Goal: Task Accomplishment & Management: Manage account settings

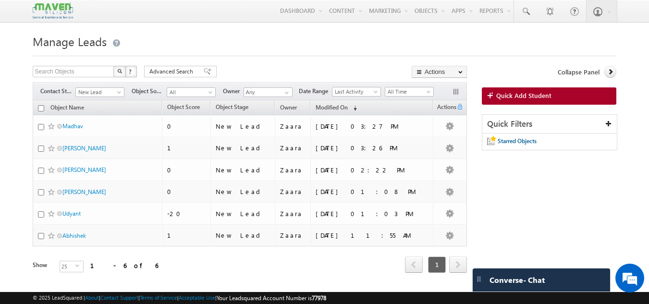
click at [290, 43] on h1 "Manage Leads" at bounding box center [325, 40] width 584 height 19
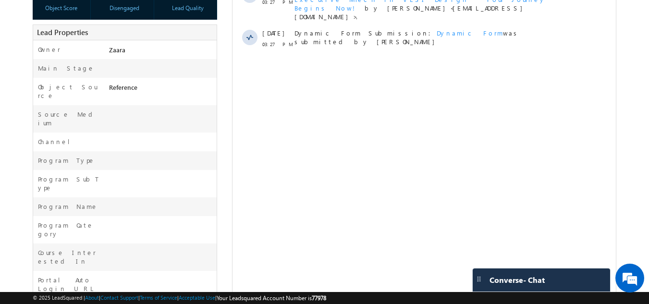
scroll to position [333, 0]
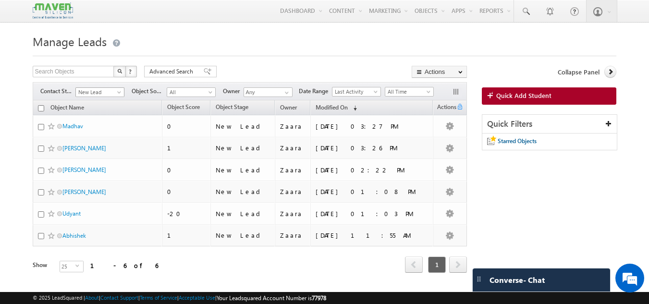
click at [98, 90] on span "New Lead" at bounding box center [99, 92] width 46 height 9
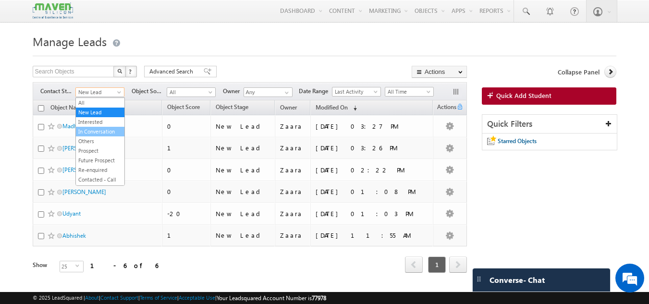
click at [111, 134] on link "In Conversation" at bounding box center [100, 131] width 49 height 9
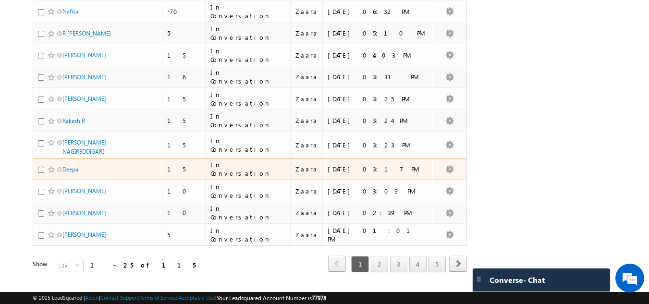
scroll to position [421, 0]
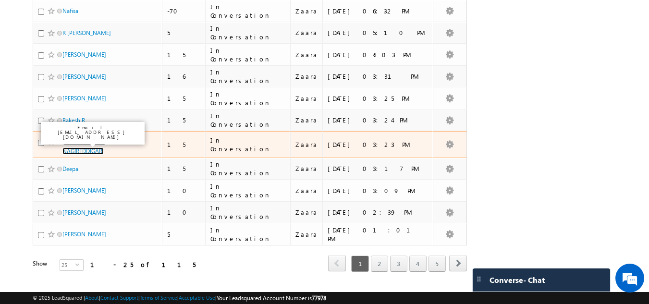
click at [86, 149] on link "GAUTHAM RAJ NAGIREDDIGARI" at bounding box center [84, 146] width 44 height 16
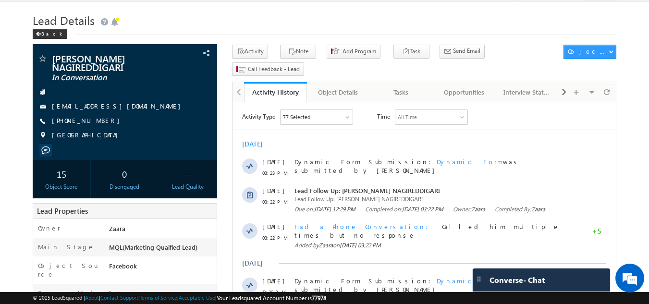
scroll to position [21, 0]
click at [97, 123] on div "+91-7019050099" at bounding box center [124, 121] width 175 height 10
copy div "+91-7019050099"
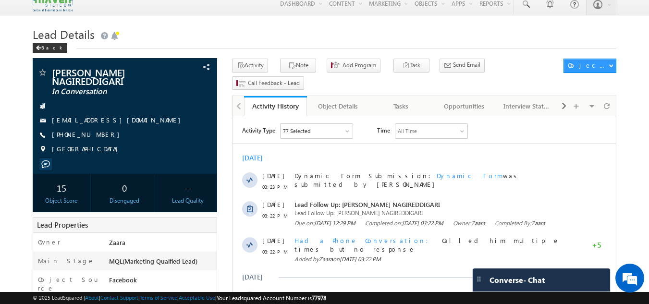
scroll to position [0, 0]
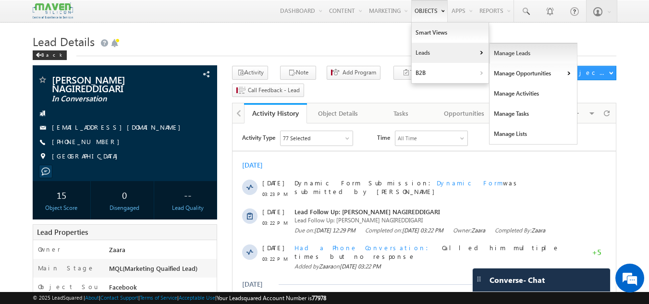
click at [499, 56] on link "Manage Leads" at bounding box center [533, 53] width 88 height 20
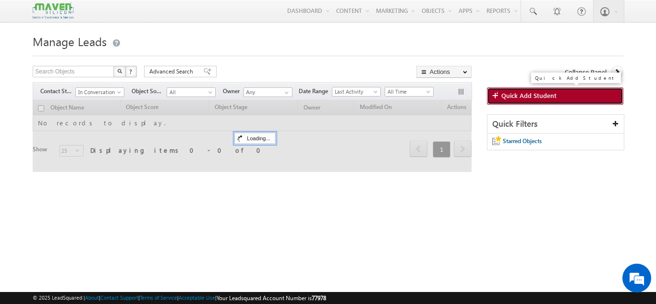
click at [508, 92] on span "Quick Add Student" at bounding box center [528, 95] width 55 height 9
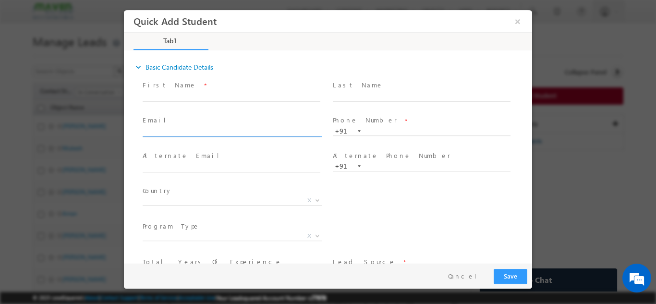
click at [179, 133] on input "text" at bounding box center [232, 132] width 178 height 10
click at [188, 116] on span "Email *" at bounding box center [231, 120] width 177 height 11
click at [226, 128] on input "sindurametla@gmail.com>" at bounding box center [232, 132] width 178 height 10
type input "sindurametla@gmail.com"
click at [217, 116] on span "Email *" at bounding box center [231, 120] width 177 height 11
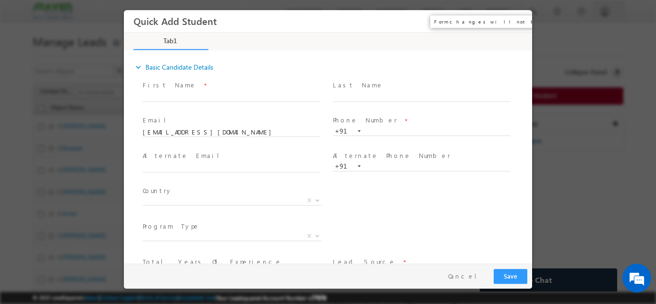
click at [516, 24] on button "×" at bounding box center [517, 21] width 16 height 18
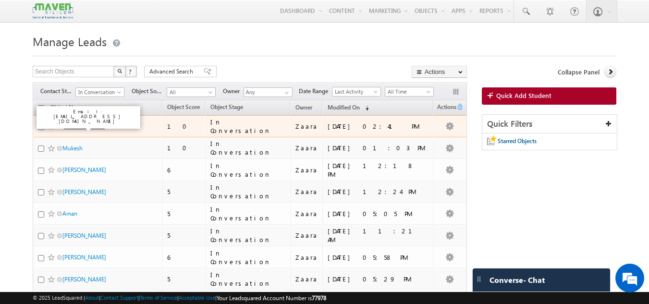
drag, startPoint x: 82, startPoint y: 127, endPoint x: 152, endPoint y: 121, distance: 70.4
click at [82, 127] on link "Karthik Shetty" at bounding box center [84, 125] width 44 height 7
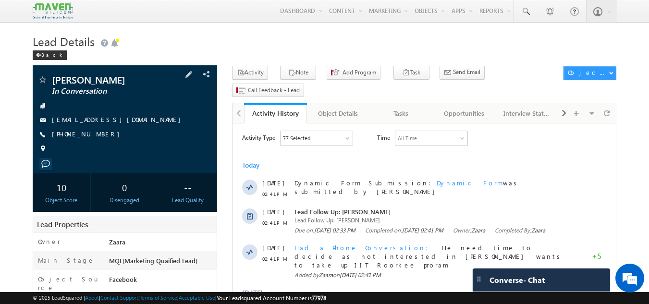
click at [92, 117] on link "[EMAIL_ADDRESS][DOMAIN_NAME]" at bounding box center [118, 119] width 133 height 8
click at [92, 121] on link "[EMAIL_ADDRESS][DOMAIN_NAME]" at bounding box center [118, 119] width 133 height 8
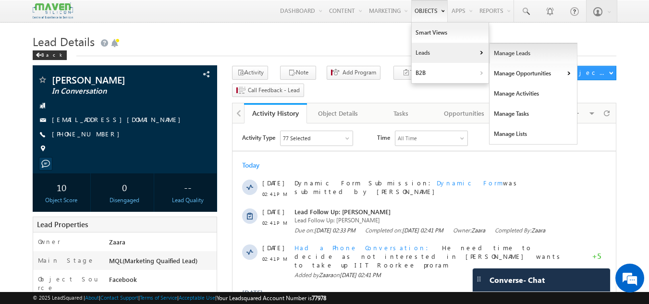
click at [503, 54] on link "Manage Leads" at bounding box center [533, 53] width 88 height 20
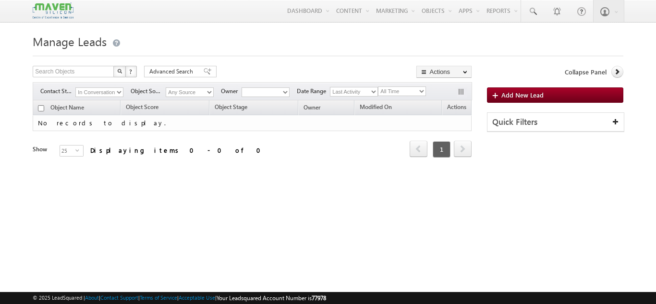
click at [96, 89] on select "In Conversation" at bounding box center [99, 92] width 48 height 10
click at [275, 34] on h1 "Manage Leads" at bounding box center [328, 40] width 590 height 19
click at [115, 93] on select "In Conversation" at bounding box center [99, 92] width 48 height 10
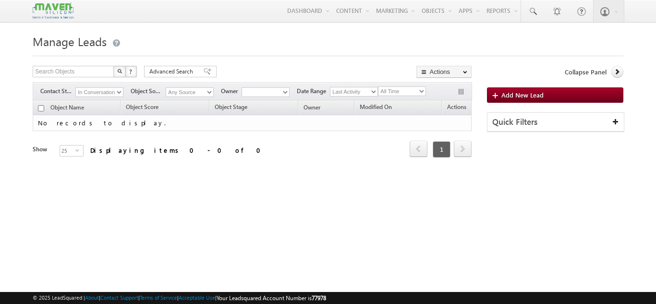
click at [115, 93] on select "In Conversation" at bounding box center [99, 92] width 48 height 10
click at [248, 44] on h1 "Manage Leads" at bounding box center [328, 40] width 590 height 19
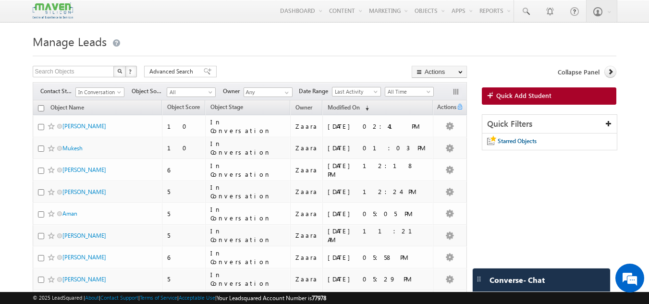
click at [349, 52] on div at bounding box center [325, 53] width 584 height 6
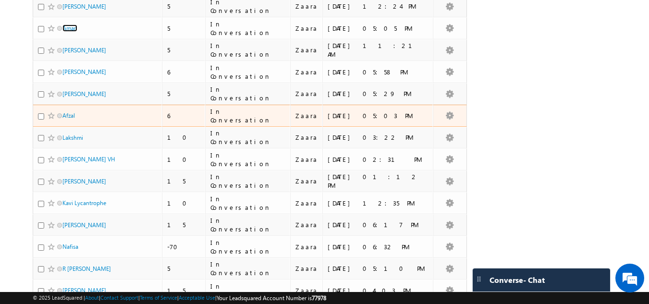
scroll to position [186, 0]
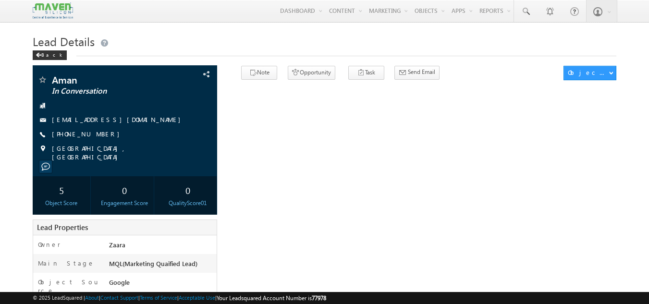
click at [186, 37] on h1 "Lead Details" at bounding box center [325, 40] width 584 height 19
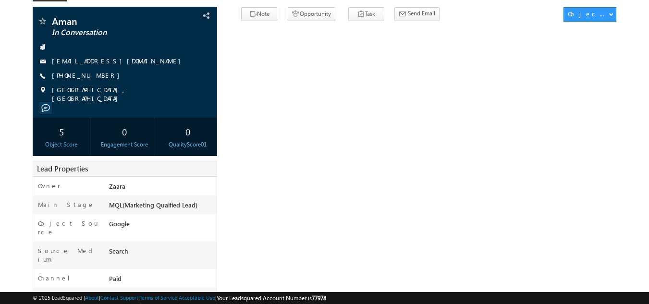
scroll to position [59, 0]
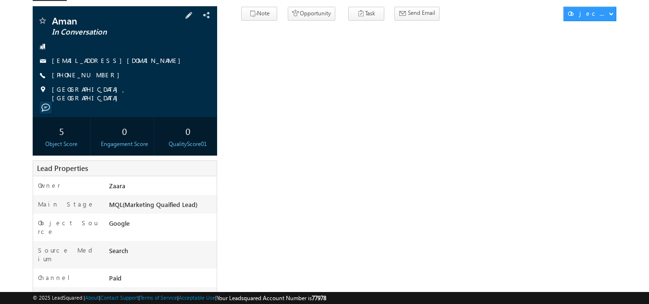
click at [97, 75] on div "[PHONE_NUMBER]" at bounding box center [124, 76] width 175 height 10
click at [167, 76] on div "+91-8858704083" at bounding box center [124, 76] width 175 height 10
click at [97, 75] on div "+91-8858704083" at bounding box center [124, 76] width 175 height 10
click at [98, 76] on span "+91-8858704083" at bounding box center [88, 76] width 73 height 10
click at [187, 97] on div "Aman In Conversation amansiddiqui78606@gmail.com +91-8858704083" at bounding box center [124, 59] width 175 height 86
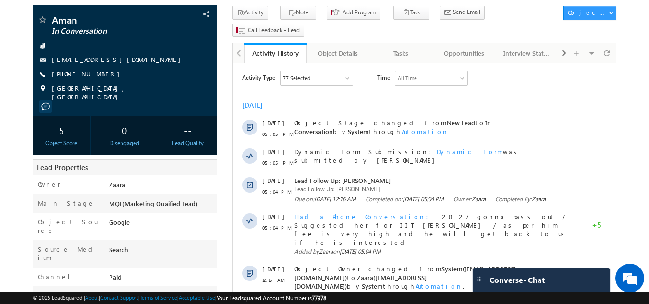
scroll to position [0, 0]
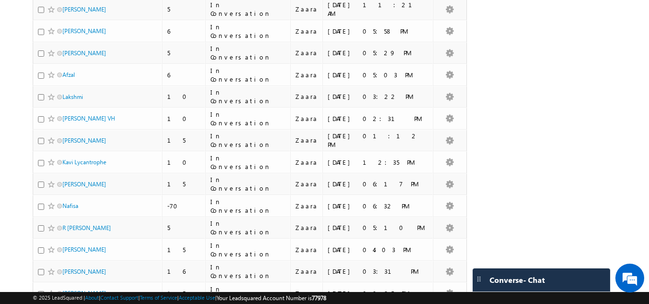
scroll to position [229, 0]
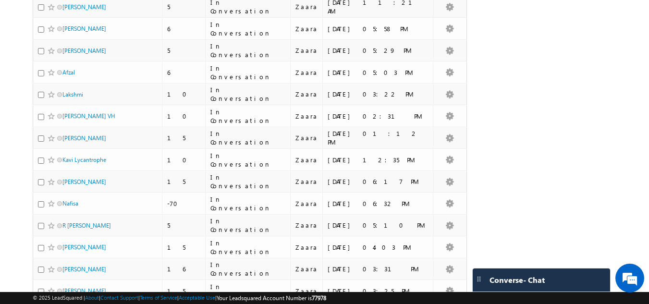
drag, startPoint x: 68, startPoint y: 95, endPoint x: 21, endPoint y: 140, distance: 65.2
click at [21, 140] on body "Menu Zaara lsq2@ maven -sili con.c om" at bounding box center [324, 130] width 649 height 719
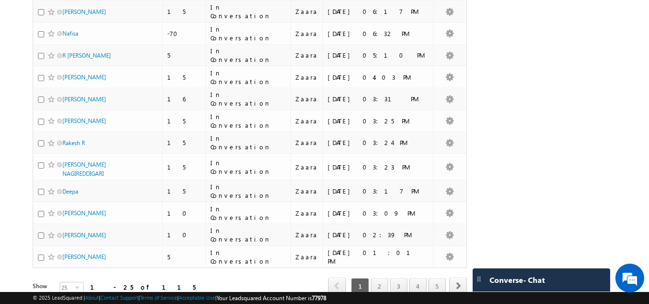
scroll to position [399, 0]
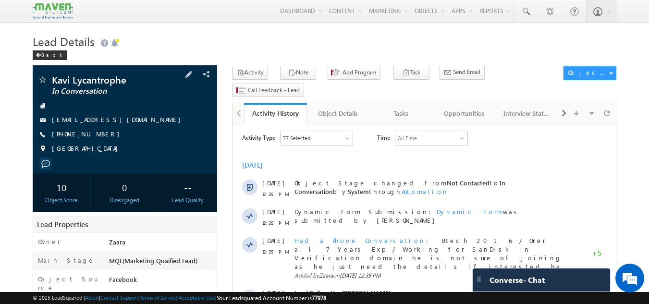
drag, startPoint x: 98, startPoint y: 134, endPoint x: 65, endPoint y: 135, distance: 33.1
click at [65, 135] on span "+91-9738357672" at bounding box center [88, 135] width 73 height 10
copy span "9738357672"
click at [404, 108] on div "Tasks" at bounding box center [400, 114] width 47 height 12
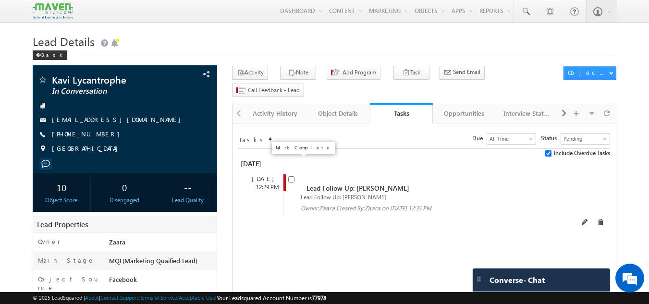
click at [289, 176] on input "checkbox" at bounding box center [291, 179] width 6 height 6
checkbox input "false"
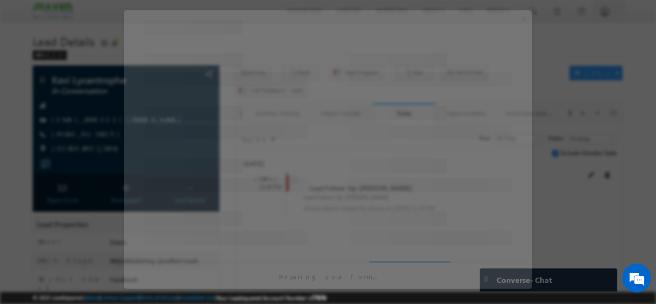
click at [289, 165] on div at bounding box center [226, 168] width 163 height 29
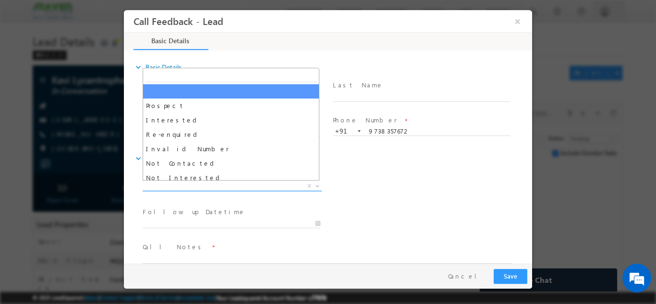
click at [172, 183] on span "X" at bounding box center [232, 186] width 179 height 10
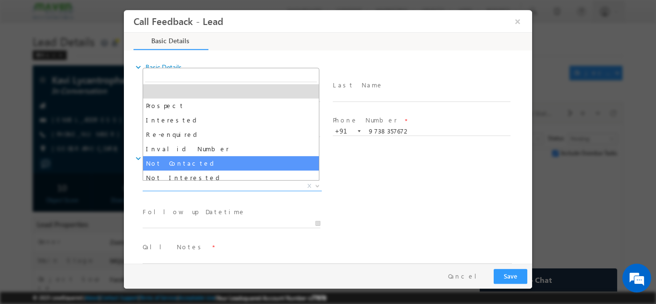
select select "Not Contacted"
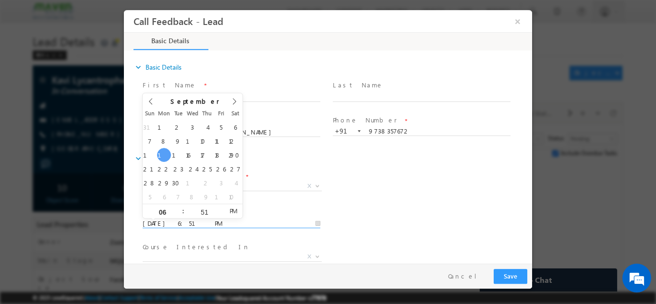
click at [164, 220] on input "15/09/2025 6:51 PM" at bounding box center [232, 223] width 178 height 10
type input "18/09/2025 6:51 PM"
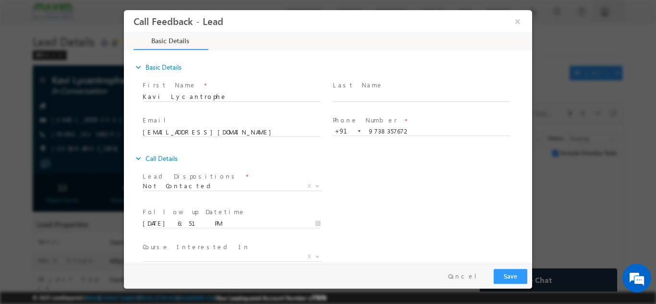
click at [398, 193] on div "Lead Dispositions * Prospect Interested Re-enquired Invalid Number Not Contacte…" at bounding box center [336, 187] width 391 height 36
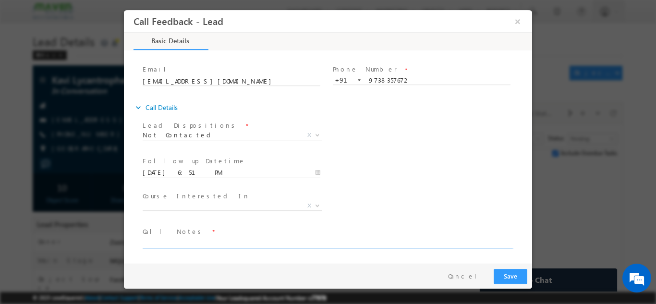
click at [264, 244] on textarea at bounding box center [327, 242] width 369 height 11
type textarea "NPU"
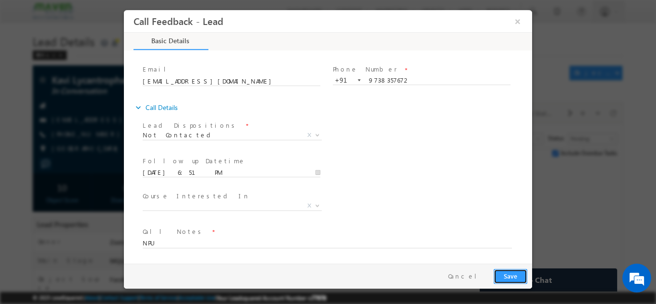
click at [509, 276] on button "Save" at bounding box center [511, 275] width 34 height 15
